Goal: Understand process/instructions: Learn how to perform a task or action

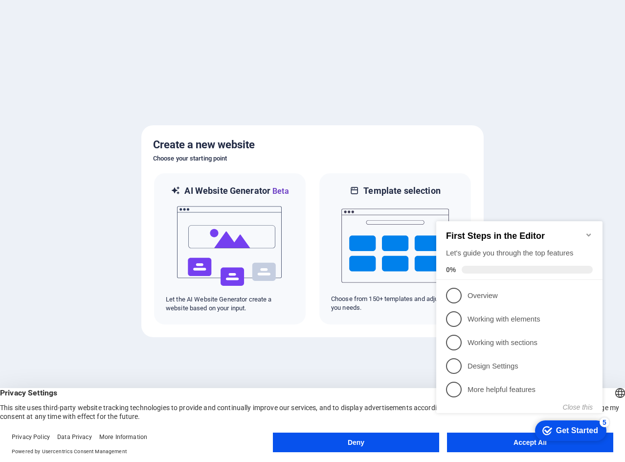
click at [473, 443] on div "checkmark Get Started 5 First Steps in the Editor Let's guide you through the t…" at bounding box center [522, 326] width 178 height 238
click at [590, 235] on h2 "First Steps in the Editor" at bounding box center [519, 236] width 147 height 10
click at [591, 231] on icon "Minimize checklist" at bounding box center [589, 235] width 8 height 8
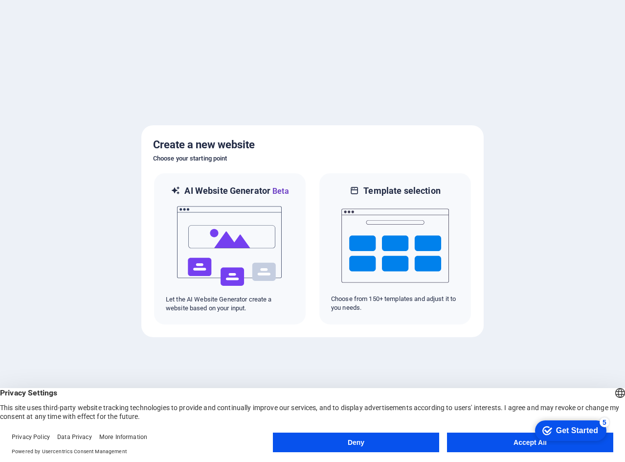
click at [515, 438] on button "Accept All" at bounding box center [530, 443] width 166 height 20
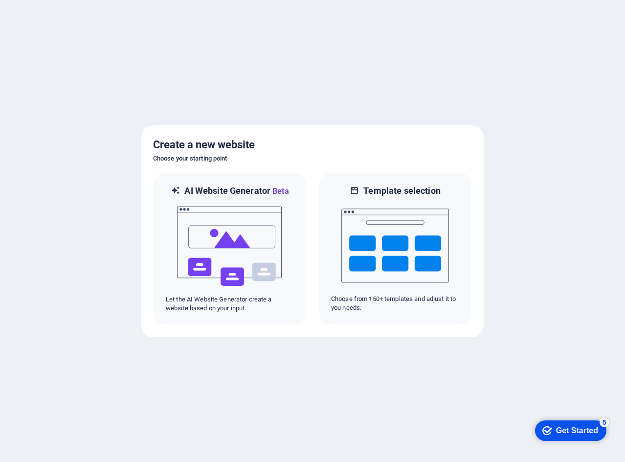
click at [354, 413] on div at bounding box center [312, 231] width 625 height 462
click at [605, 435] on div "checkmark Get Started 5" at bounding box center [570, 430] width 71 height 21
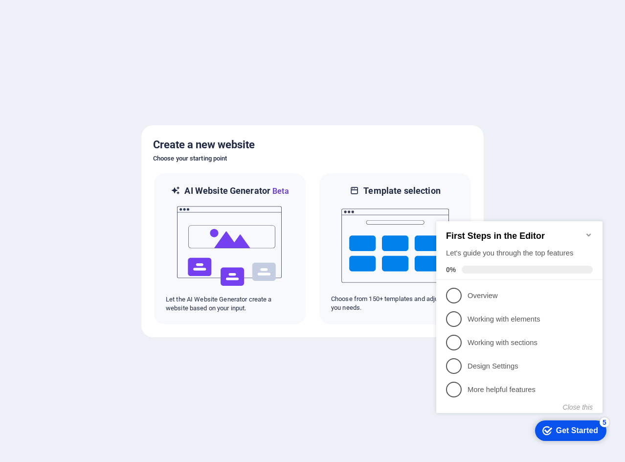
click at [591, 431] on div "Get Started" at bounding box center [577, 430] width 42 height 9
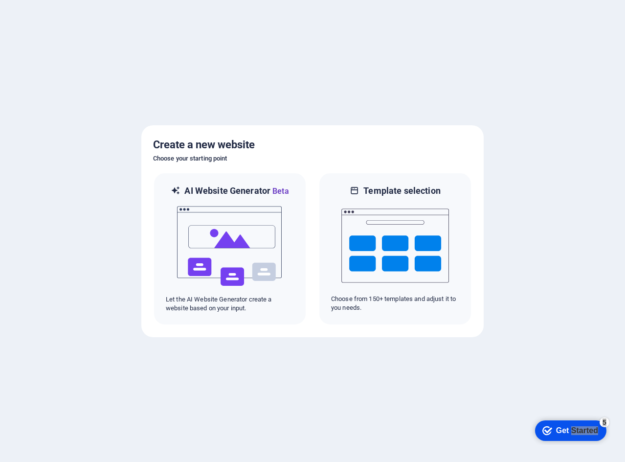
click at [598, 435] on div "Get Started" at bounding box center [577, 430] width 42 height 9
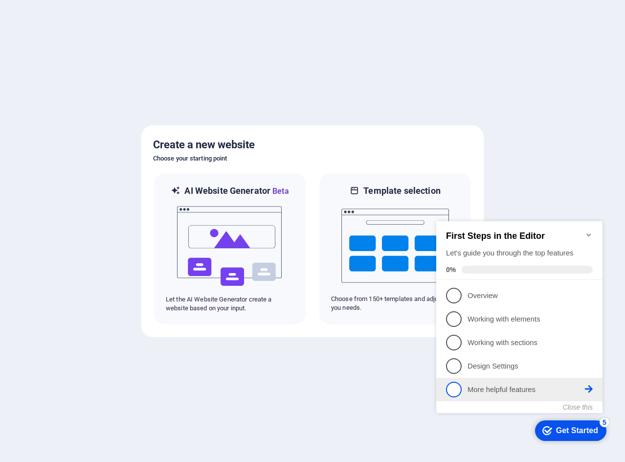
click at [500, 389] on p "More helpful features - incomplete" at bounding box center [526, 390] width 117 height 10
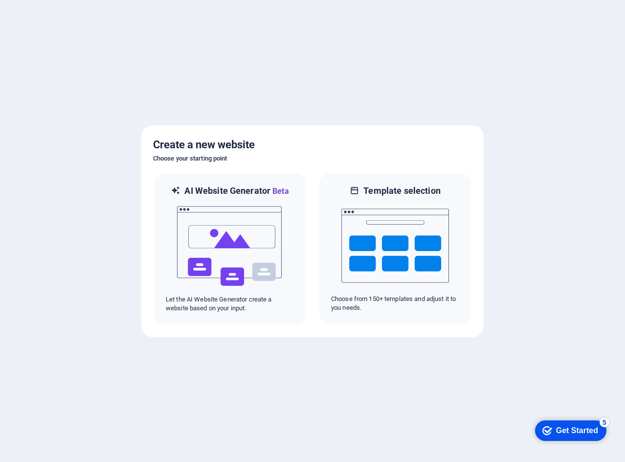
click at [572, 421] on div "checkmark Get Started 5" at bounding box center [570, 430] width 71 height 21
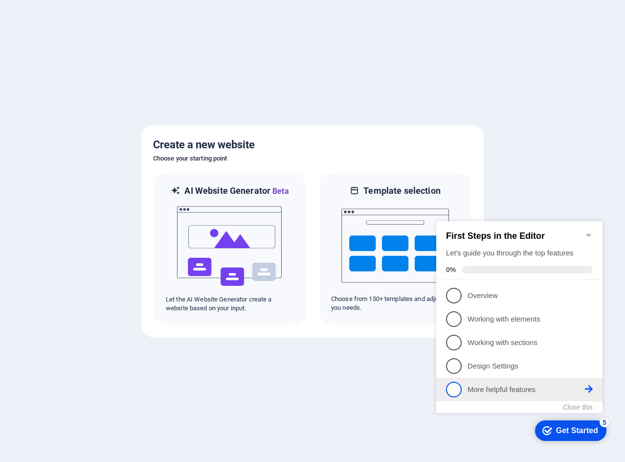
click at [459, 383] on span "5" at bounding box center [454, 390] width 16 height 16
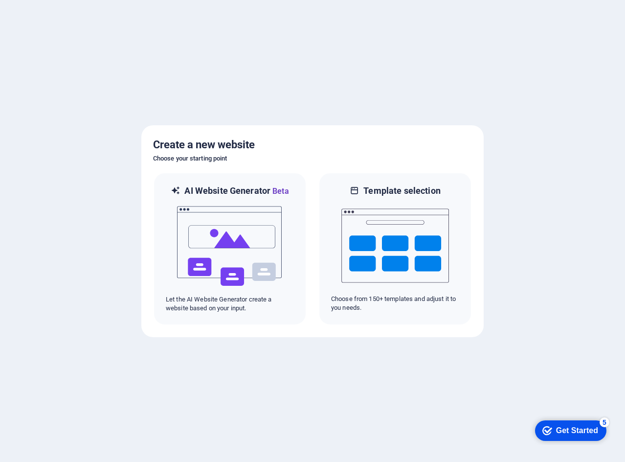
click at [607, 441] on div "checkmark Get Started 5" at bounding box center [570, 430] width 71 height 21
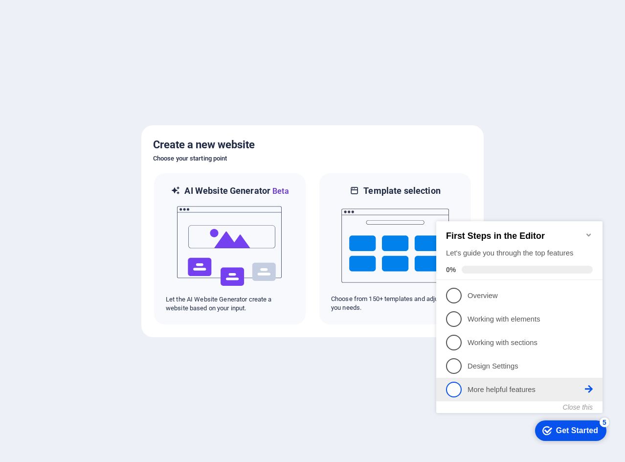
click at [588, 385] on icon at bounding box center [589, 389] width 8 height 8
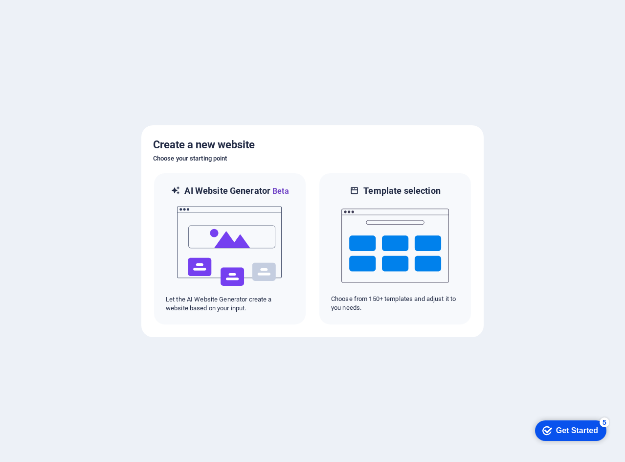
click at [607, 441] on div "checkmark Get Started 5" at bounding box center [570, 430] width 71 height 21
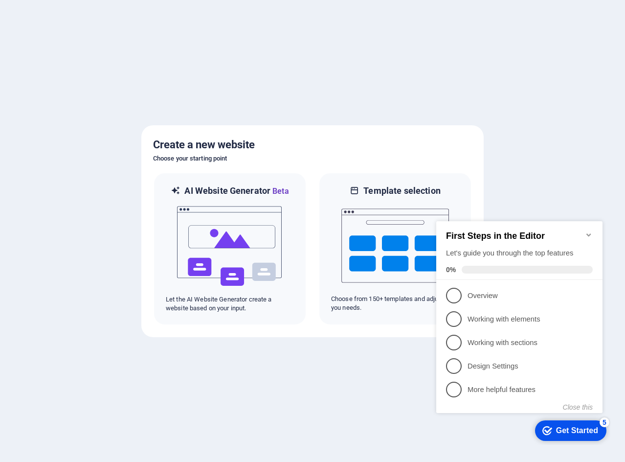
click at [340, 349] on div at bounding box center [312, 231] width 625 height 462
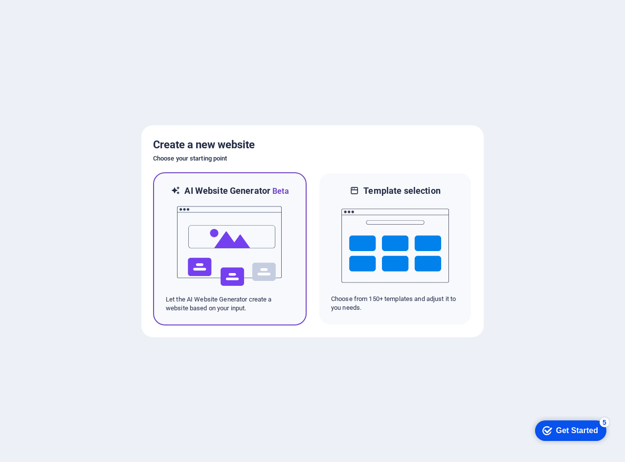
click at [232, 231] on img at bounding box center [230, 246] width 108 height 98
